Goal: Transaction & Acquisition: Purchase product/service

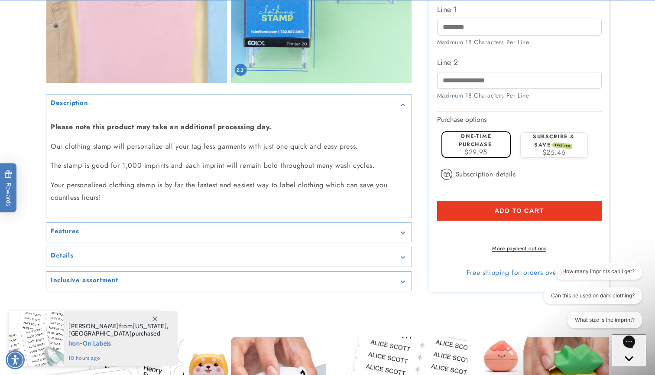
scroll to position [879, 0]
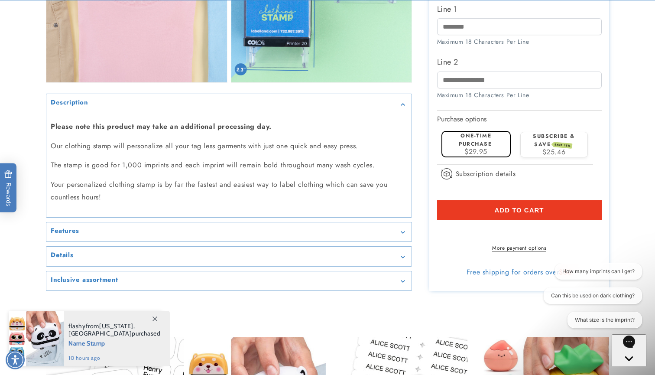
click at [404, 232] on div "Features" at bounding box center [229, 232] width 356 height 6
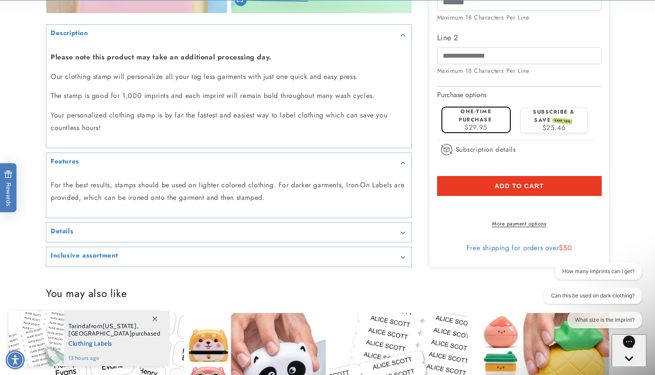
scroll to position [949, 0]
click at [399, 229] on div "Details" at bounding box center [229, 232] width 356 height 6
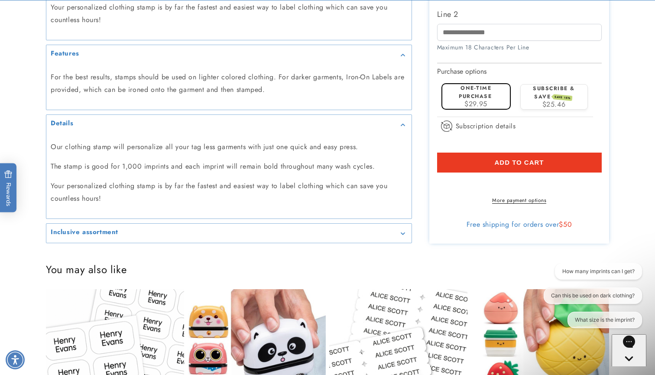
scroll to position [1059, 0]
